Goal: Information Seeking & Learning: Learn about a topic

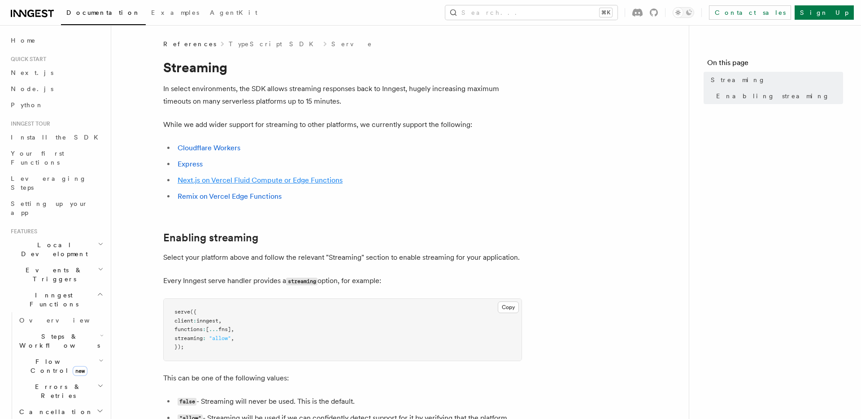
click at [248, 182] on link "Next.js on Vercel Fluid Compute or Edge Functions" at bounding box center [260, 180] width 165 height 9
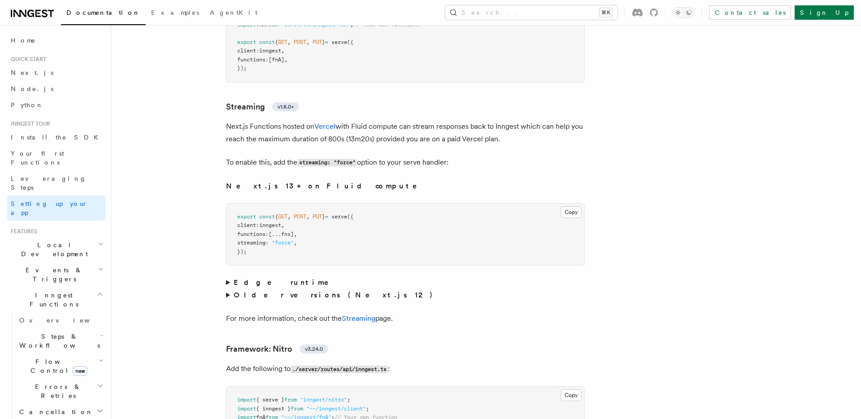
scroll to position [5648, 0]
click at [252, 276] on strong "Edge runtime" at bounding box center [288, 280] width 108 height 9
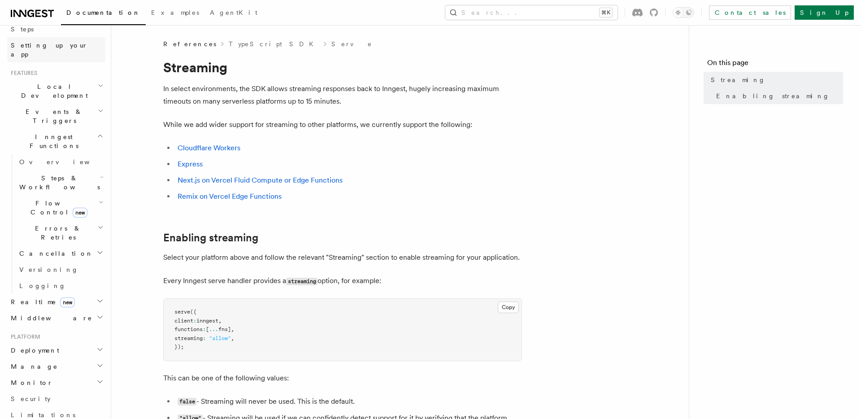
scroll to position [170, 0]
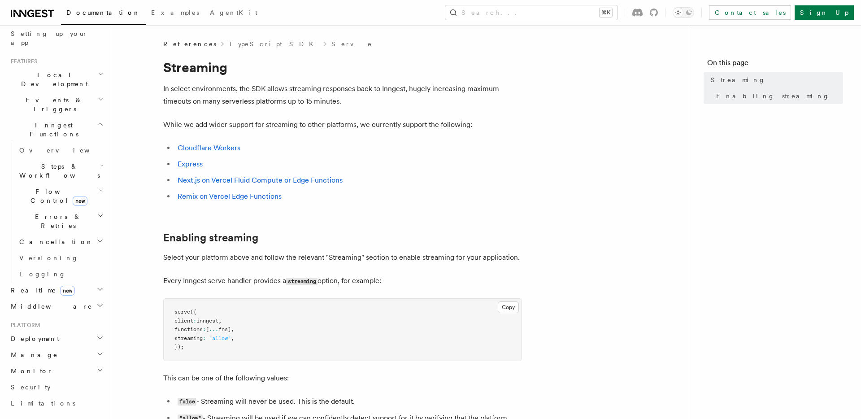
click at [65, 282] on h2 "Realtime new" at bounding box center [56, 290] width 98 height 16
click at [63, 298] on link "Overview" at bounding box center [61, 306] width 90 height 16
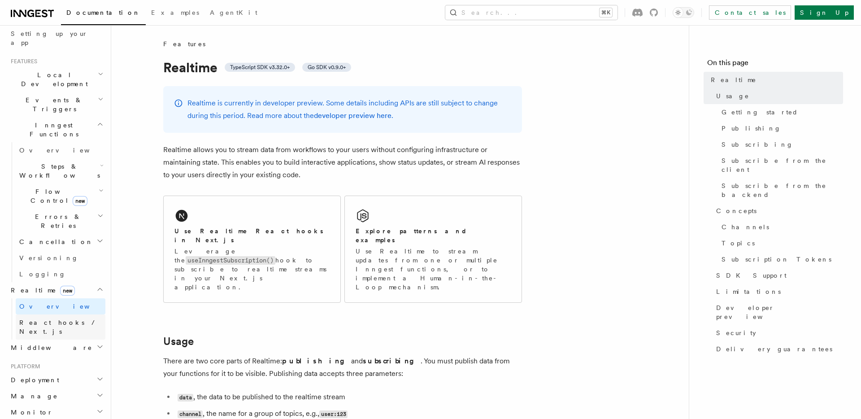
click at [64, 318] on span "React hooks / Next.js" at bounding box center [62, 327] width 86 height 18
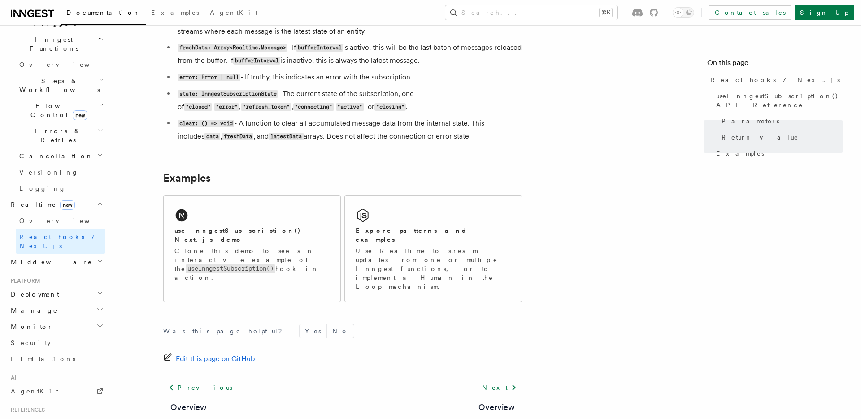
scroll to position [266, 0]
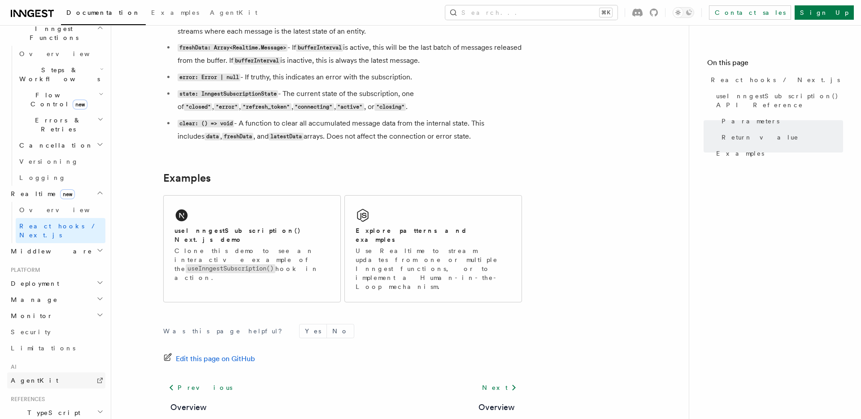
click at [82, 372] on link "AgentKit" at bounding box center [56, 380] width 98 height 16
